Goal: Check status: Check status

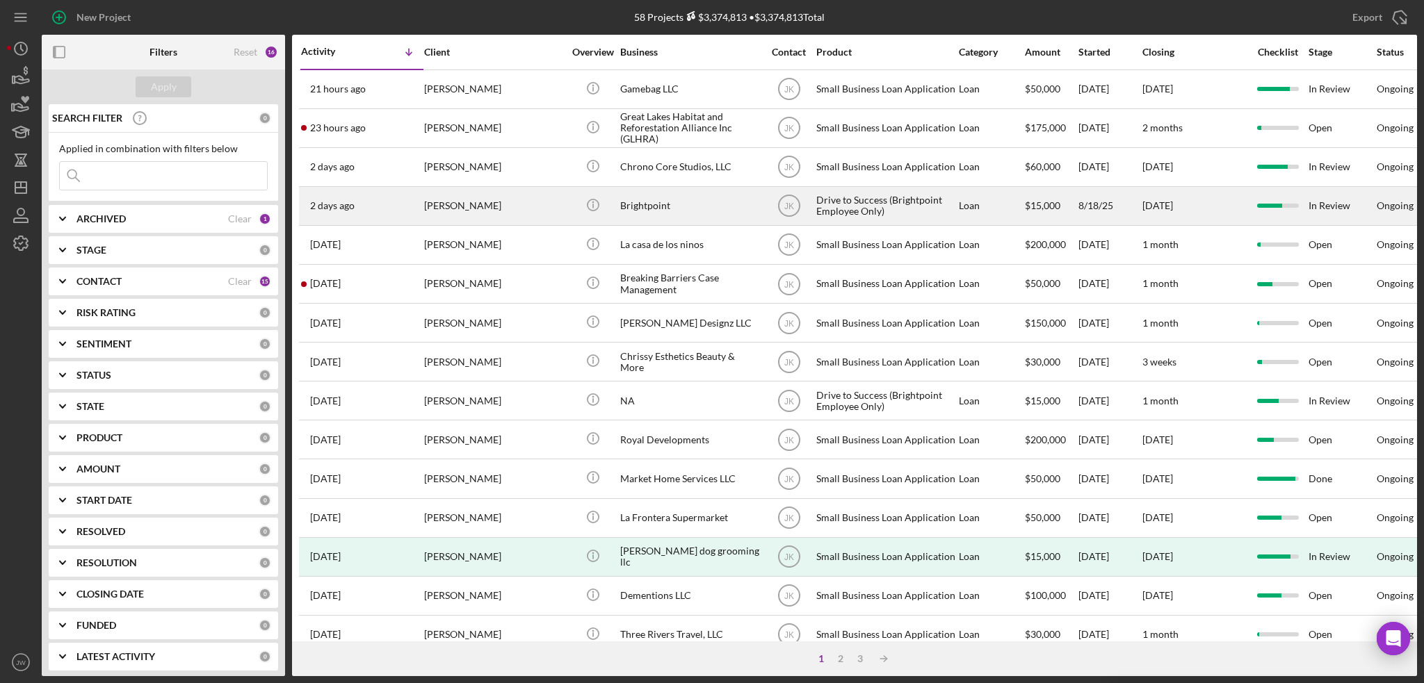
click at [715, 218] on div "Brightpoint" at bounding box center [689, 206] width 139 height 37
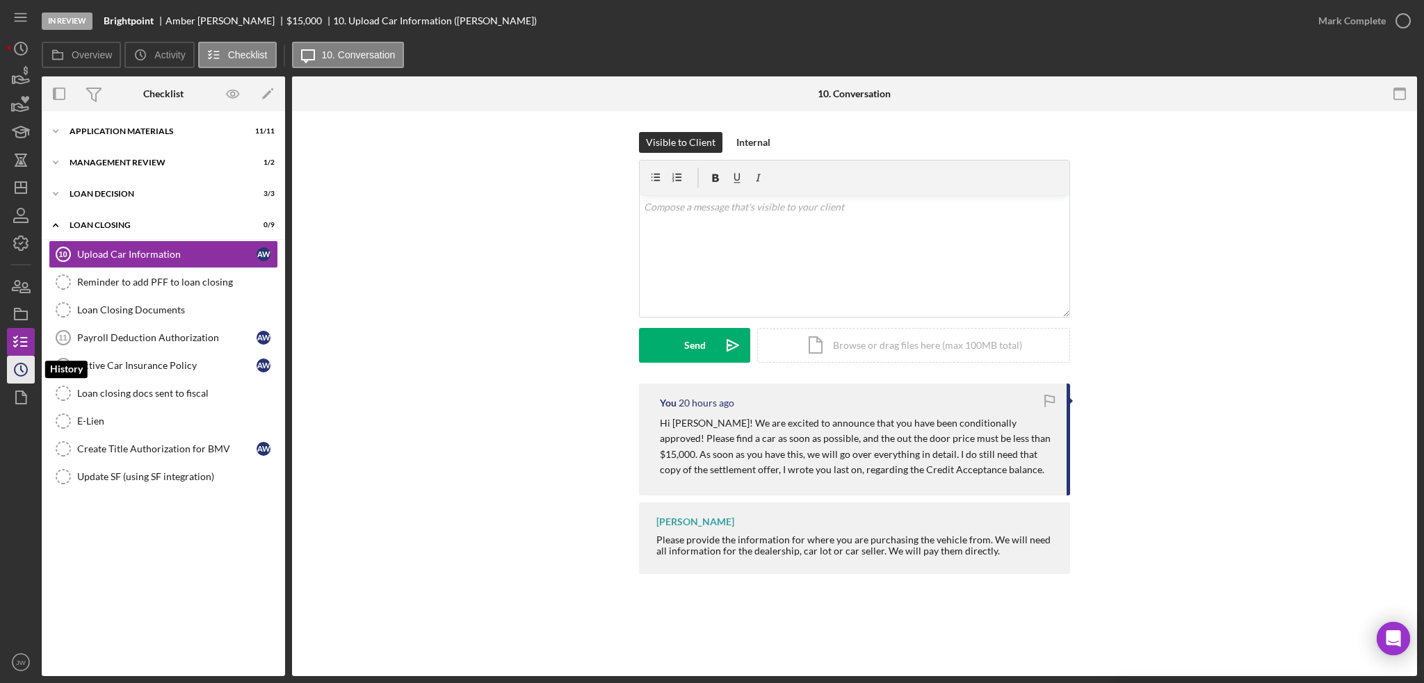
click at [22, 365] on icon "Icon/History" at bounding box center [20, 369] width 35 height 35
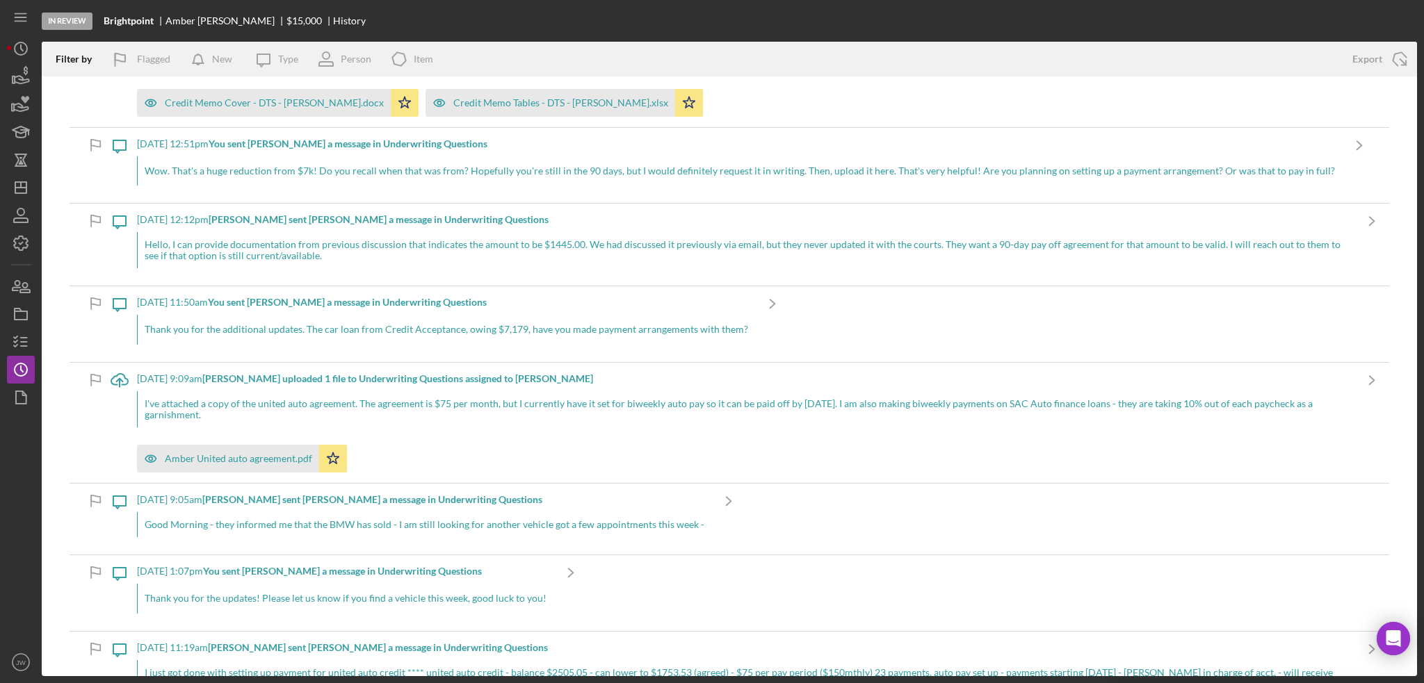
scroll to position [487, 0]
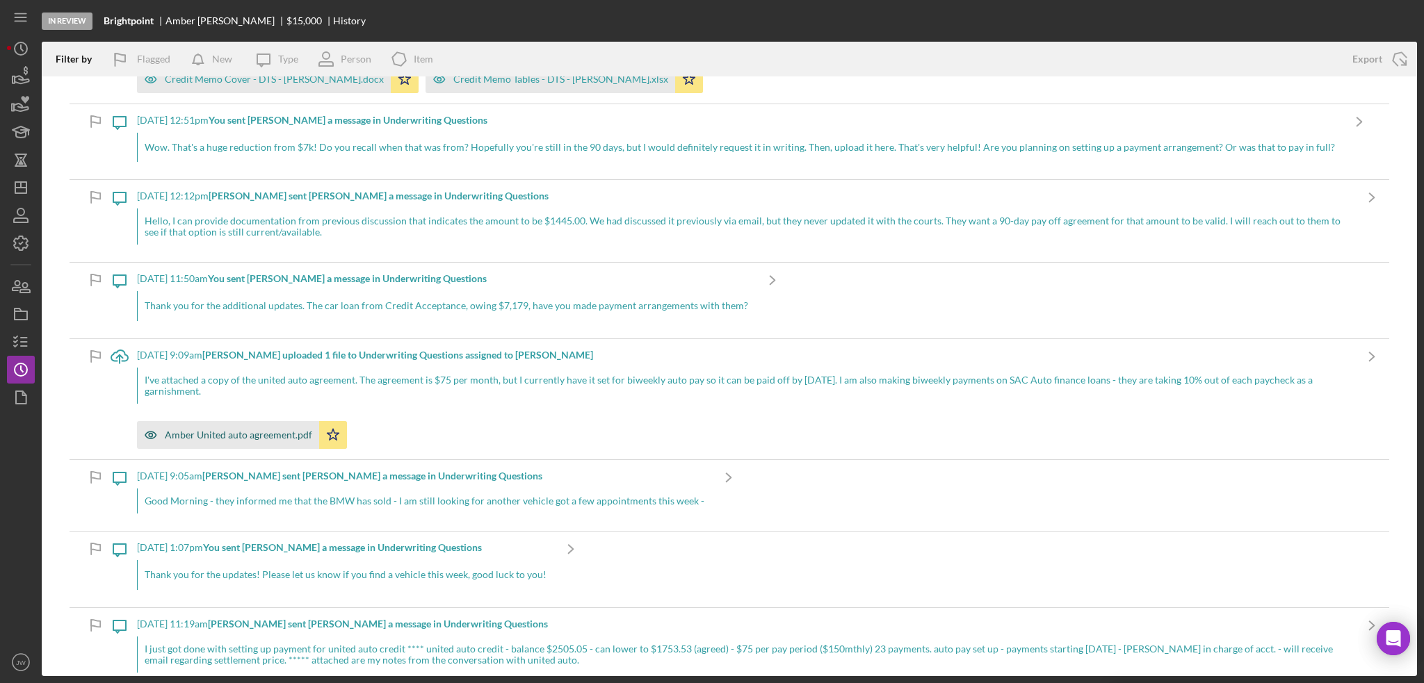
click at [145, 432] on icon "button" at bounding box center [151, 435] width 28 height 28
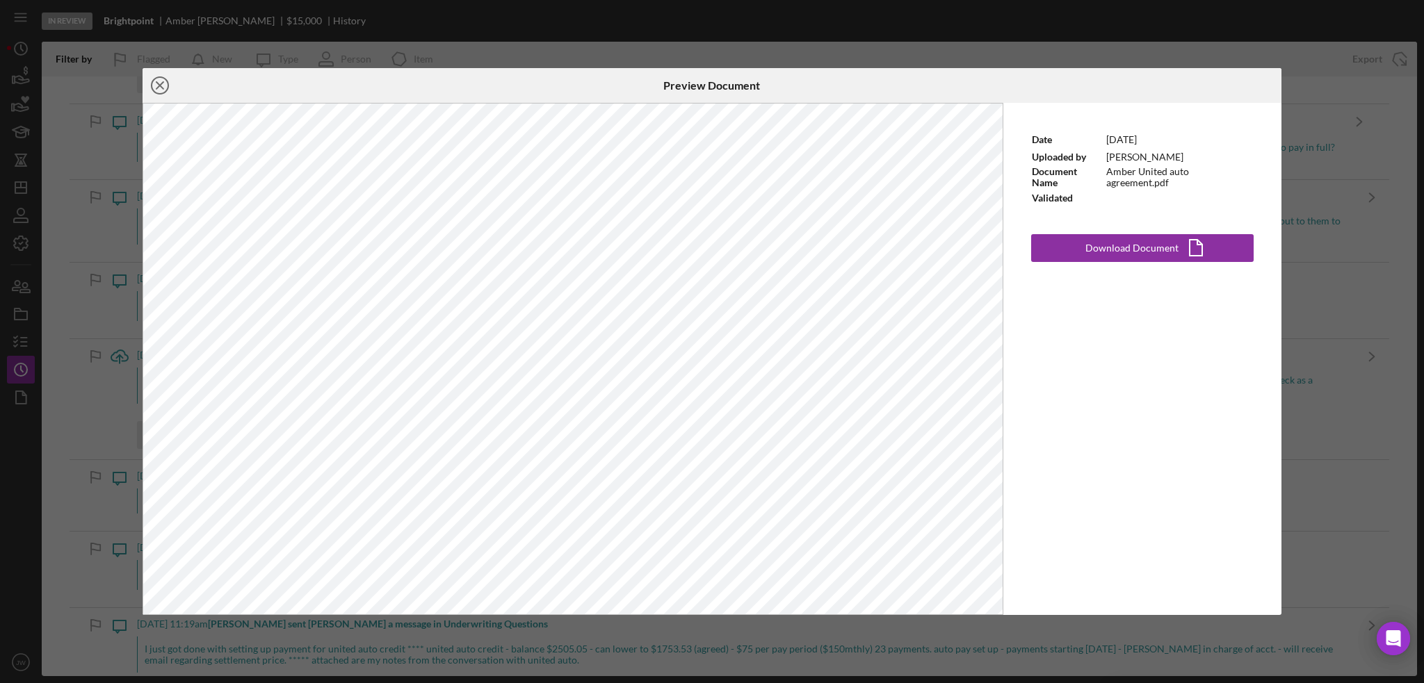
click at [160, 90] on icon "Icon/Close" at bounding box center [159, 85] width 35 height 35
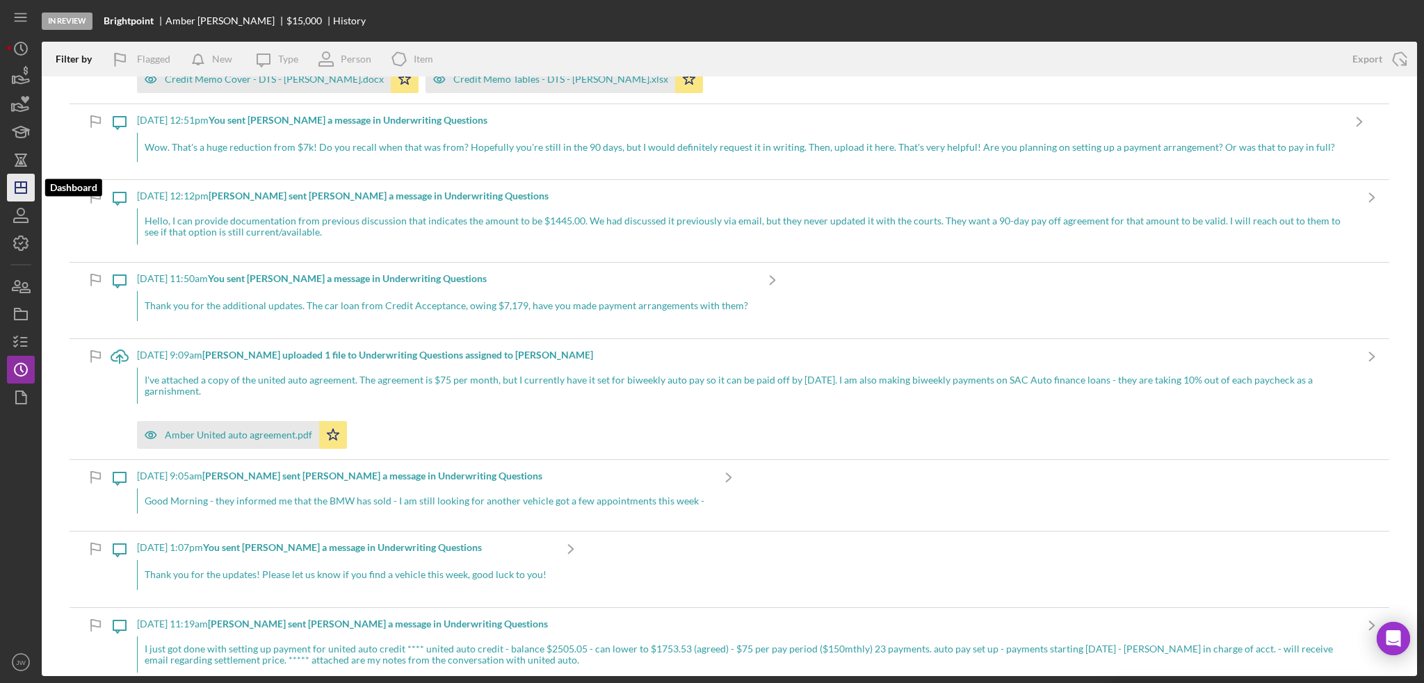
click at [22, 193] on polygon "button" at bounding box center [20, 187] width 11 height 11
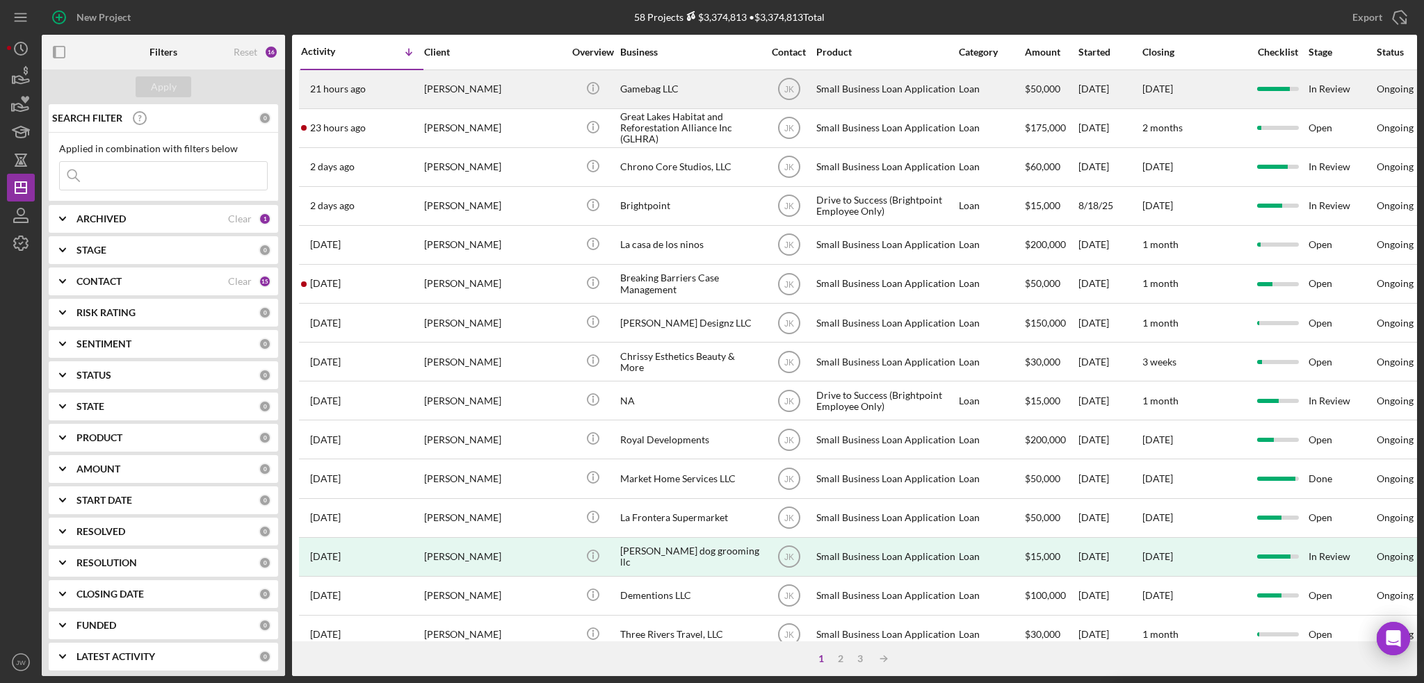
click at [658, 101] on div "Gamebag LLC" at bounding box center [689, 89] width 139 height 37
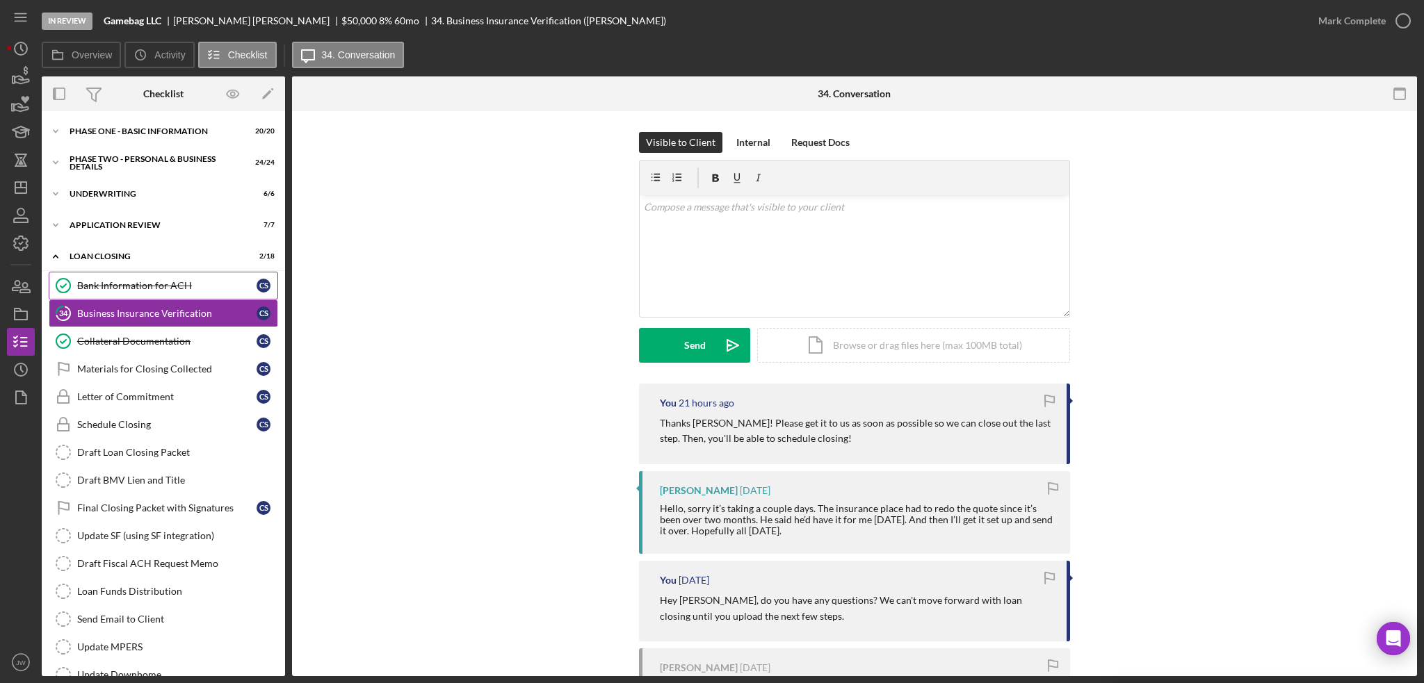
click at [142, 282] on div "Bank Information for ACH" at bounding box center [166, 285] width 179 height 11
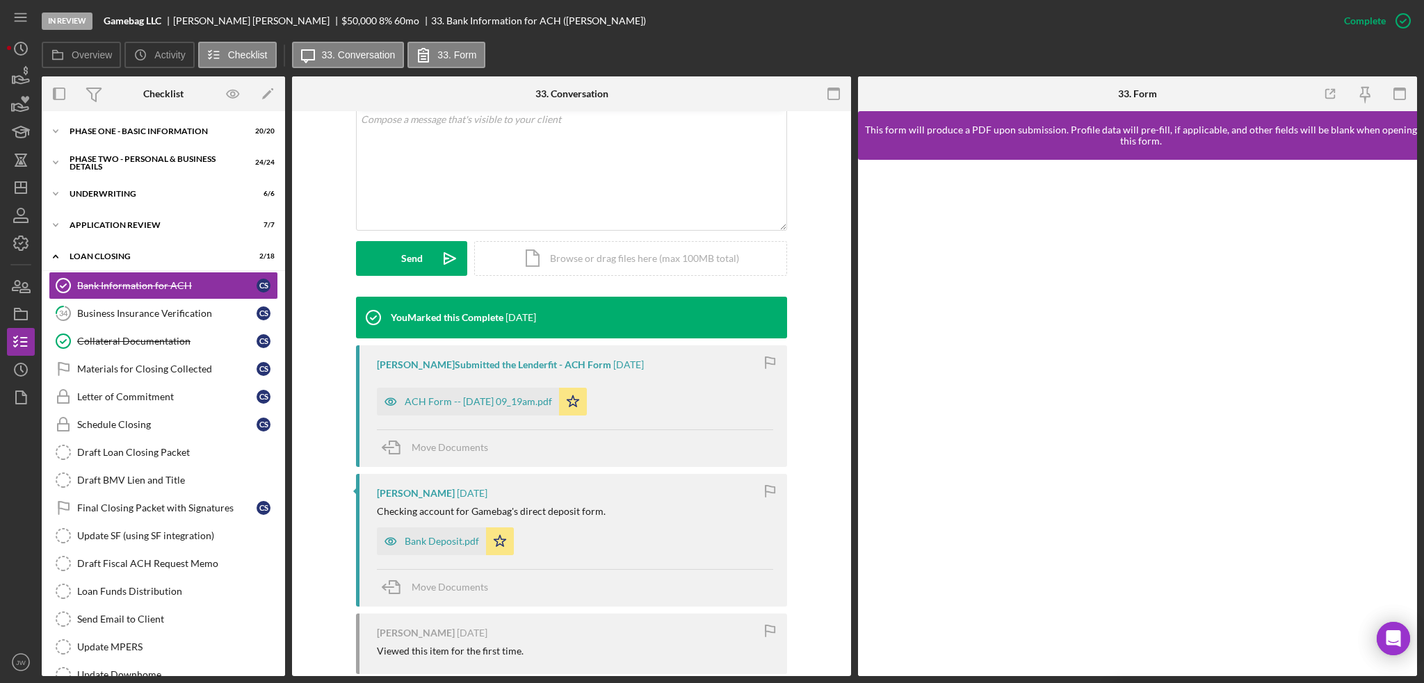
scroll to position [348, 0]
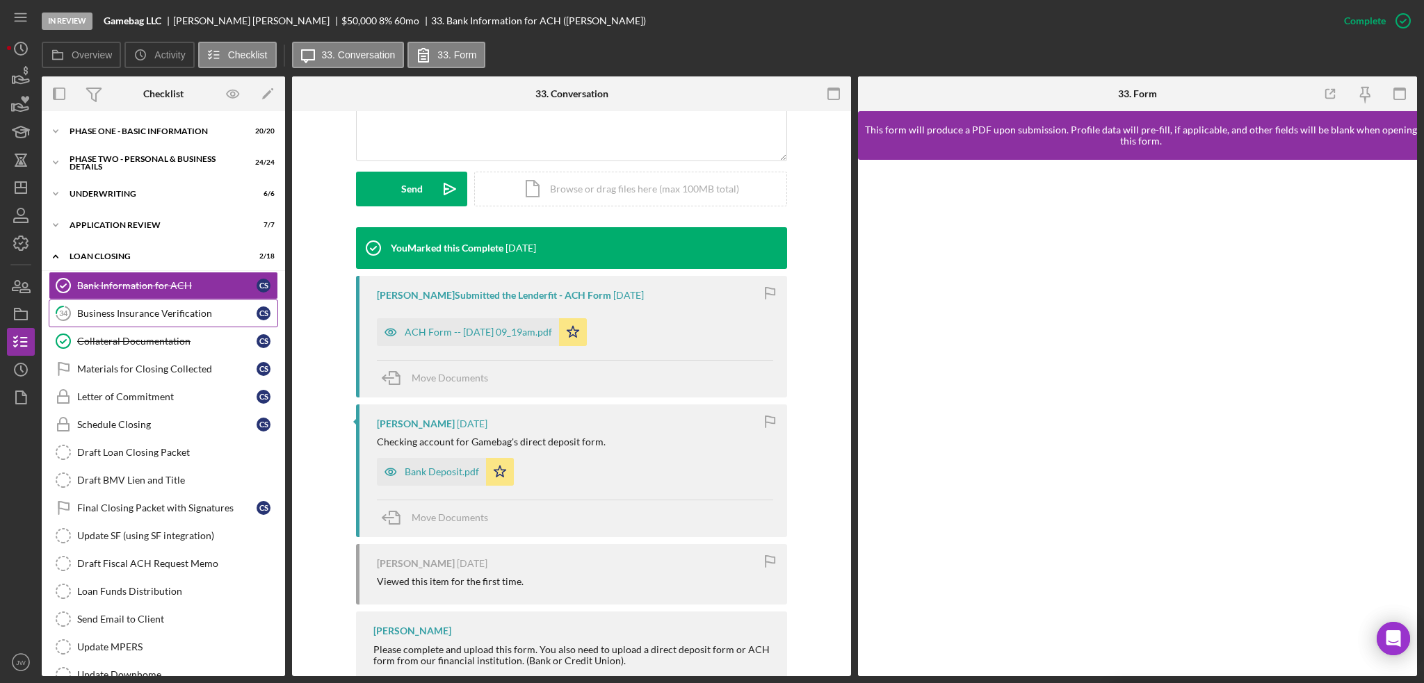
click at [183, 313] on div "Business Insurance Verification" at bounding box center [166, 313] width 179 height 11
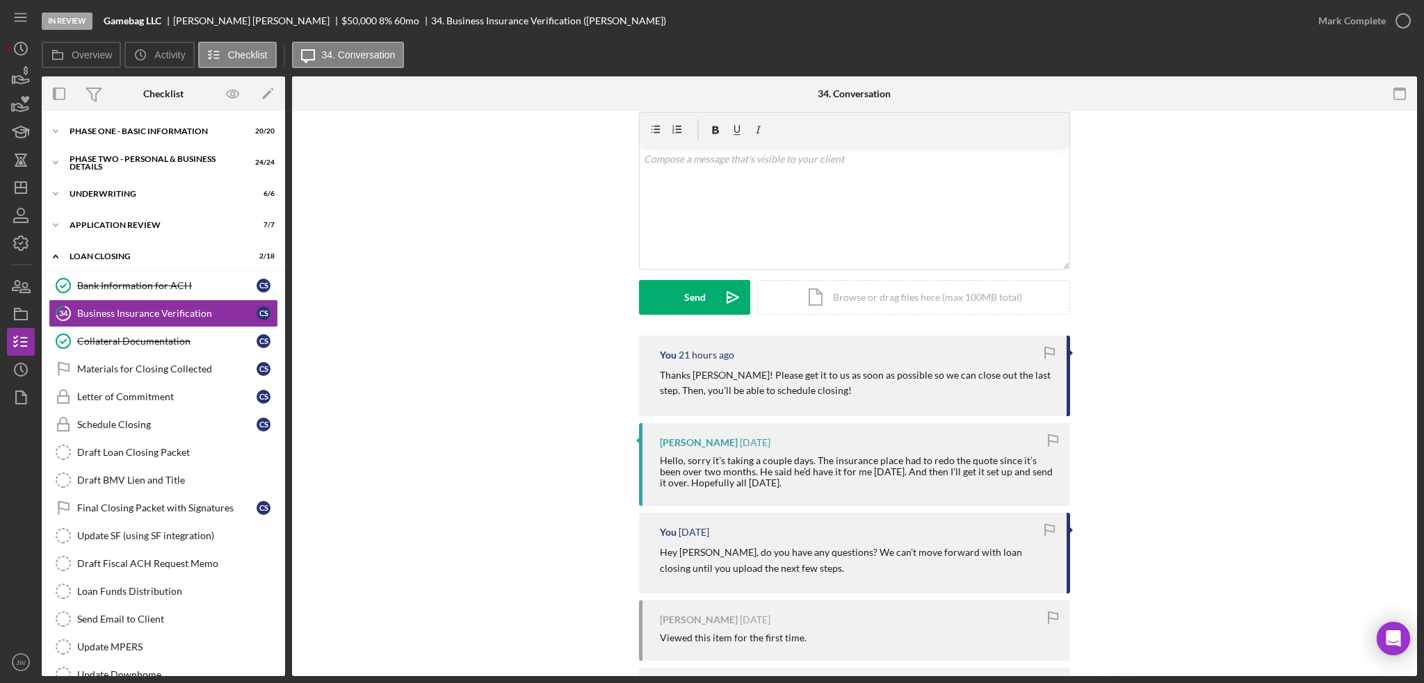
scroll to position [70, 0]
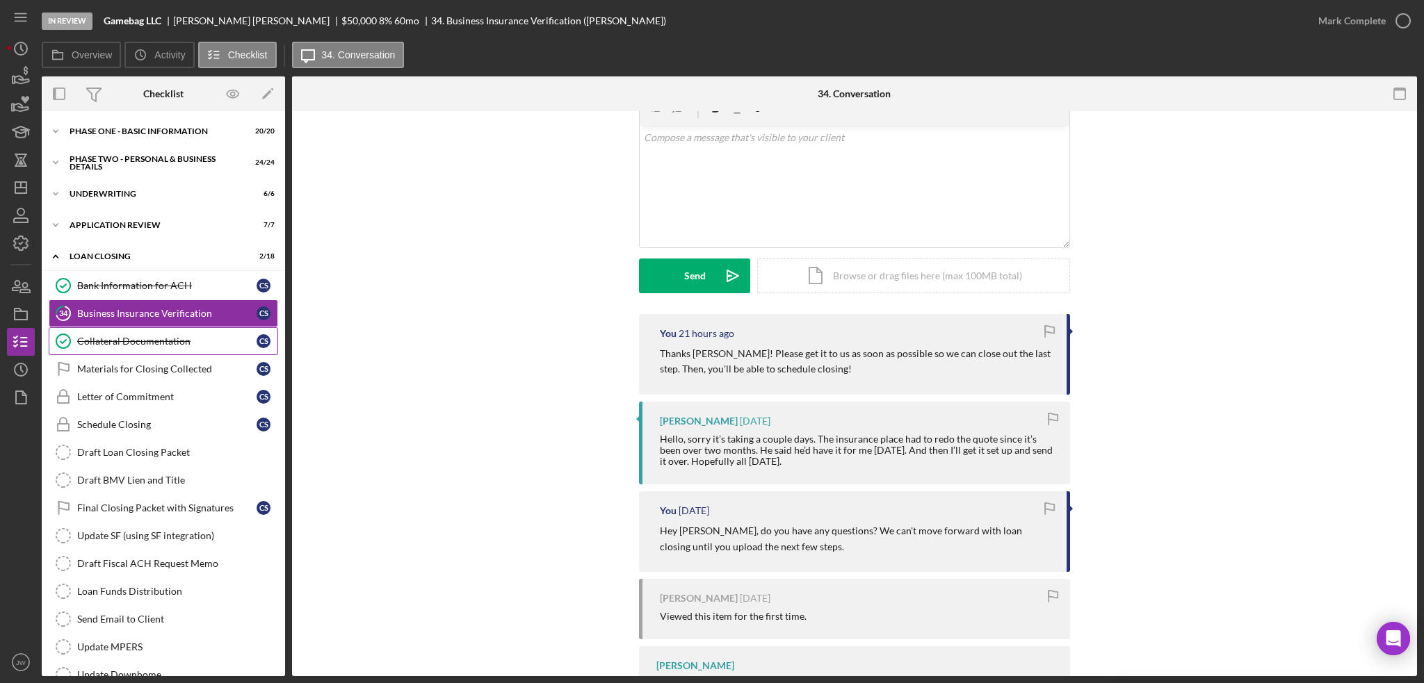
click at [136, 336] on div "Collateral Documentation" at bounding box center [166, 341] width 179 height 11
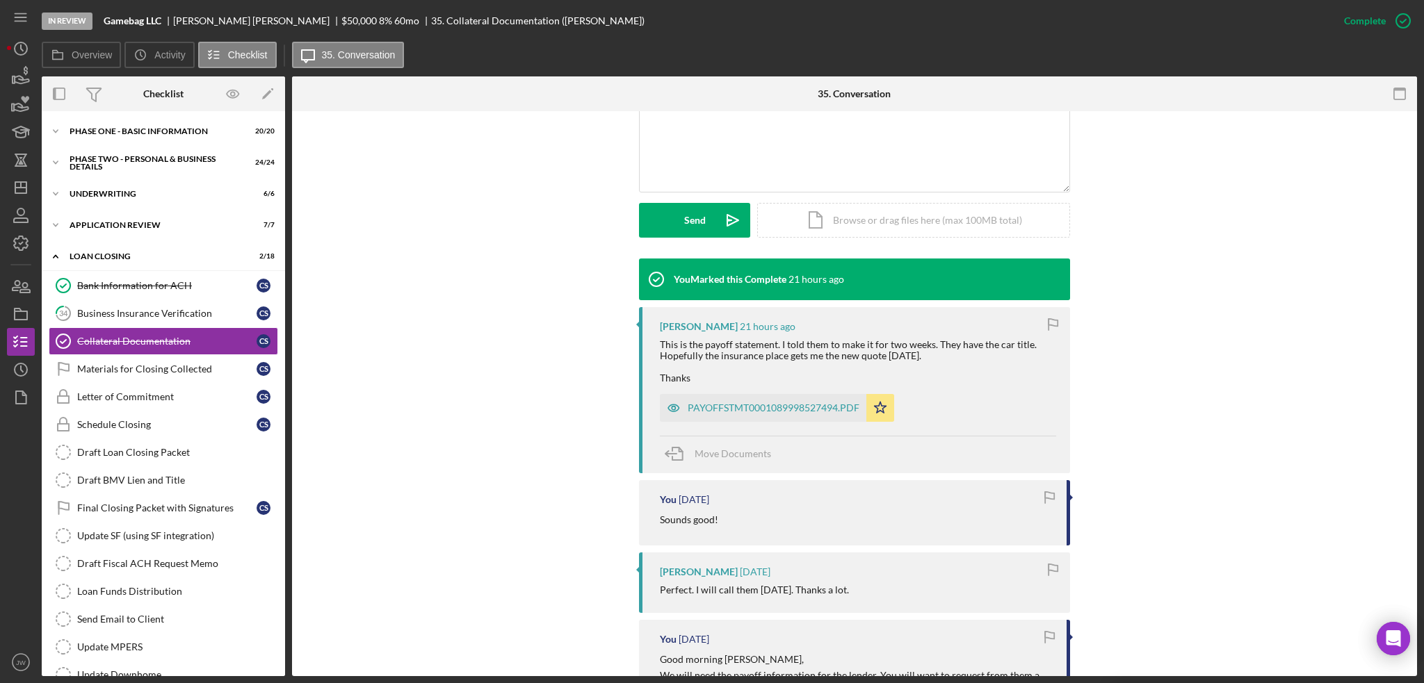
scroll to position [348, 0]
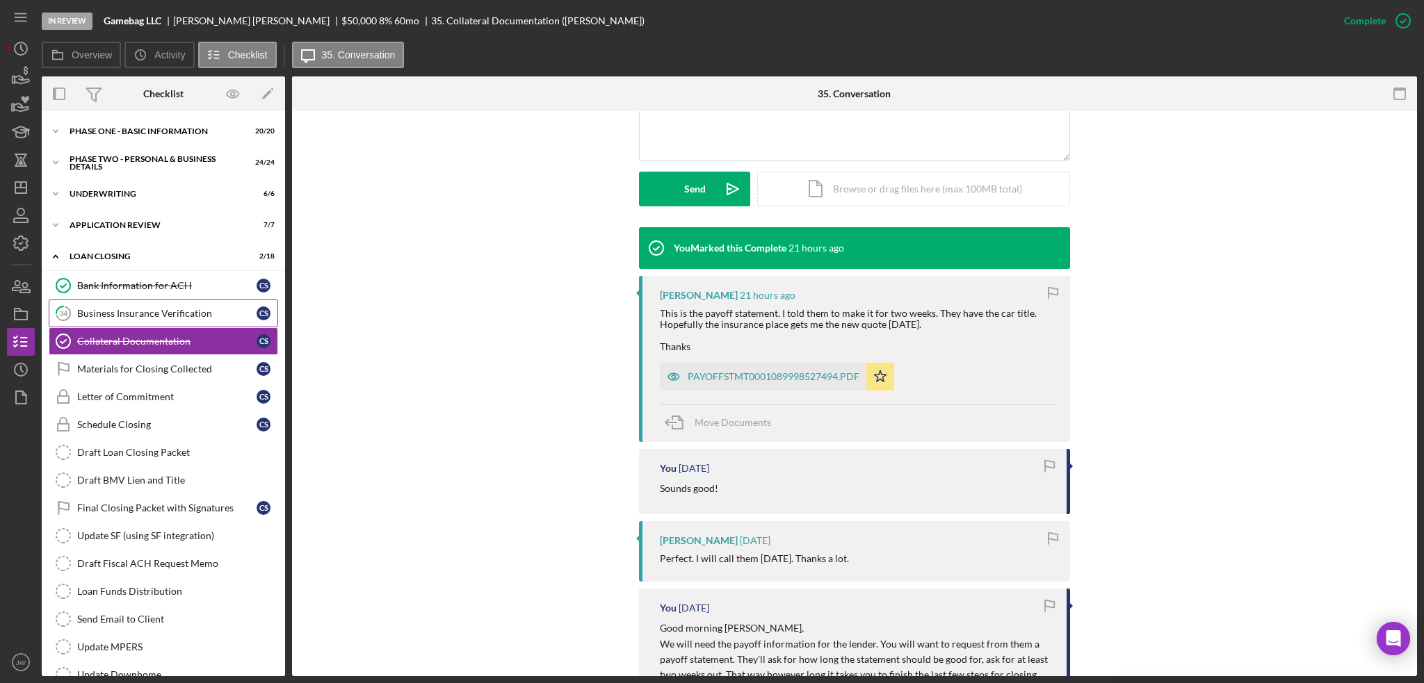
click at [128, 310] on div "Business Insurance Verification" at bounding box center [166, 313] width 179 height 11
